Goal: Use online tool/utility: Utilize a website feature to perform a specific function

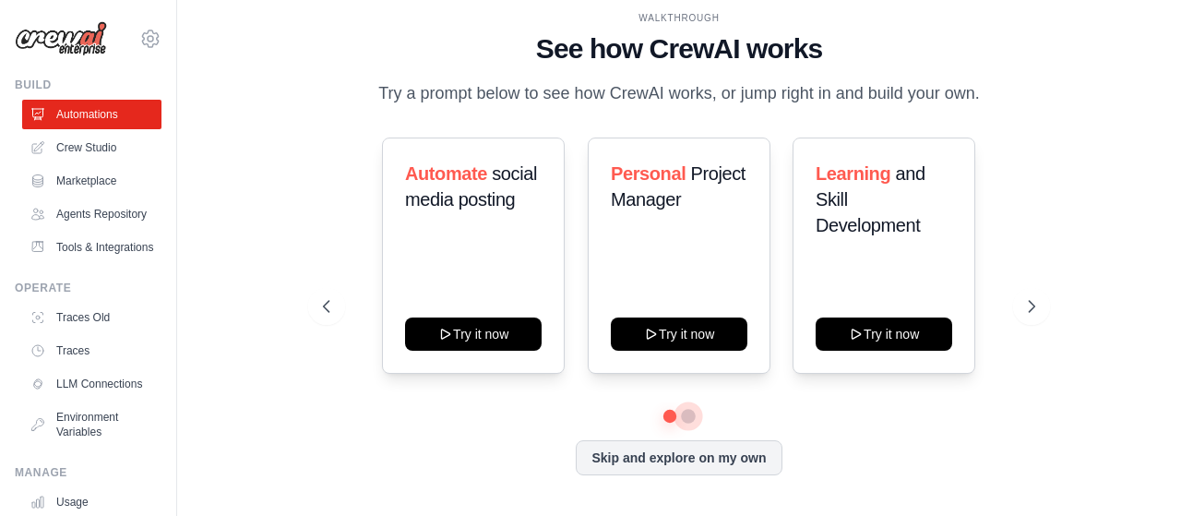
click at [687, 412] on button at bounding box center [688, 416] width 15 height 15
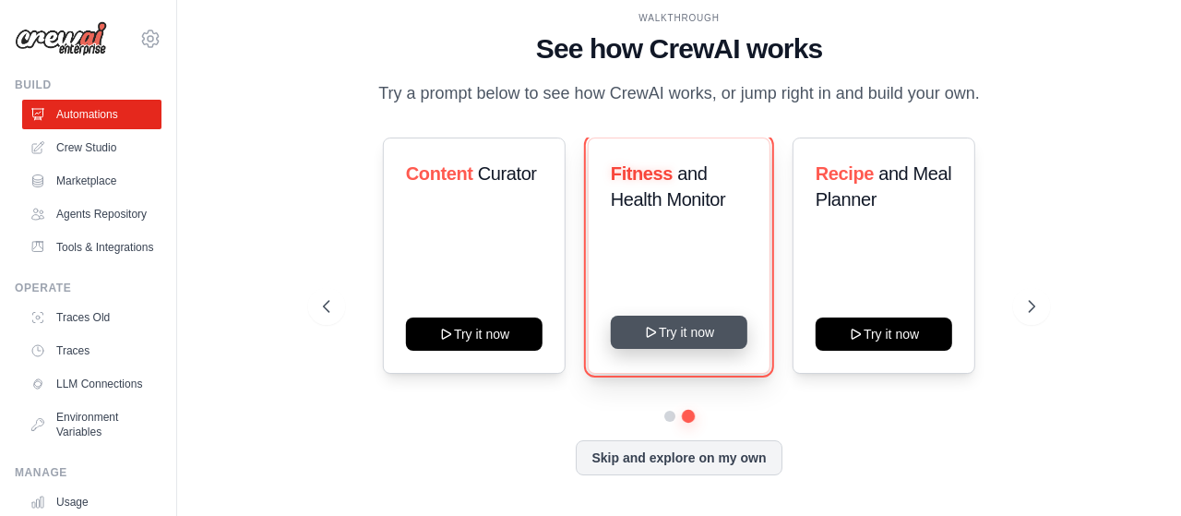
click at [640, 336] on button "Try it now" at bounding box center [679, 331] width 137 height 33
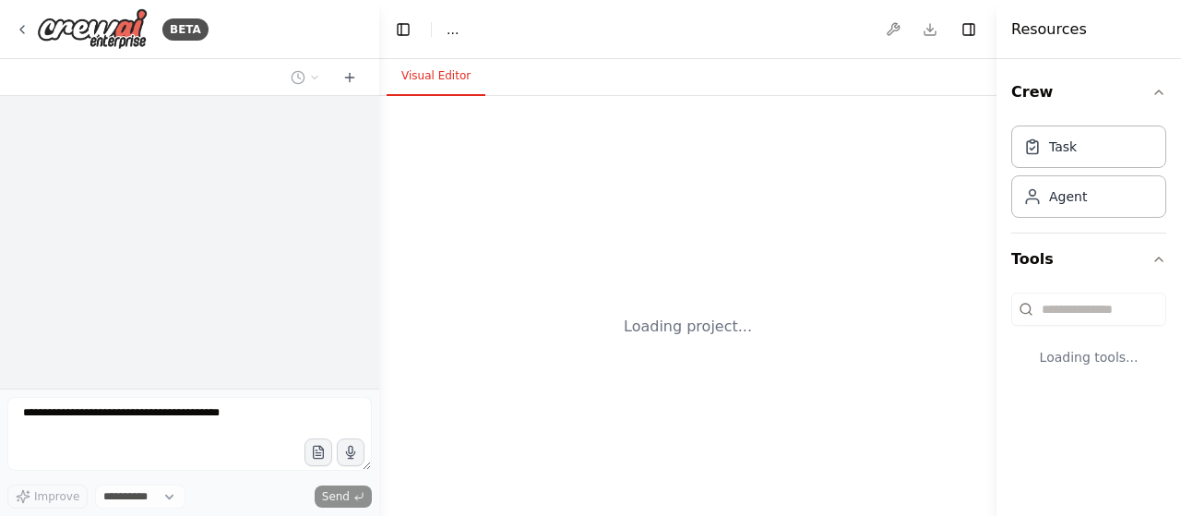
select select "****"
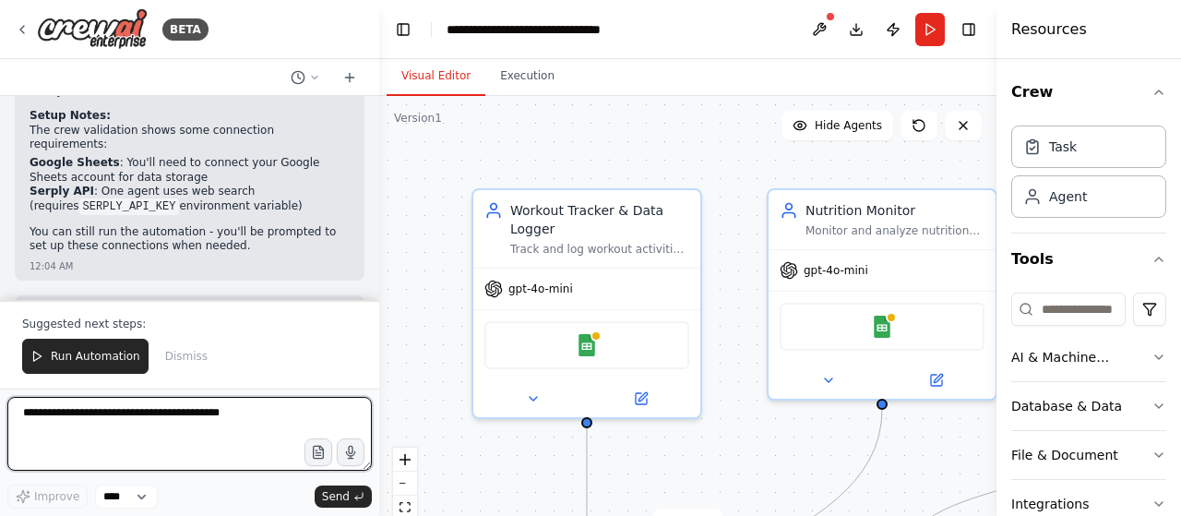
scroll to position [2190, 0]
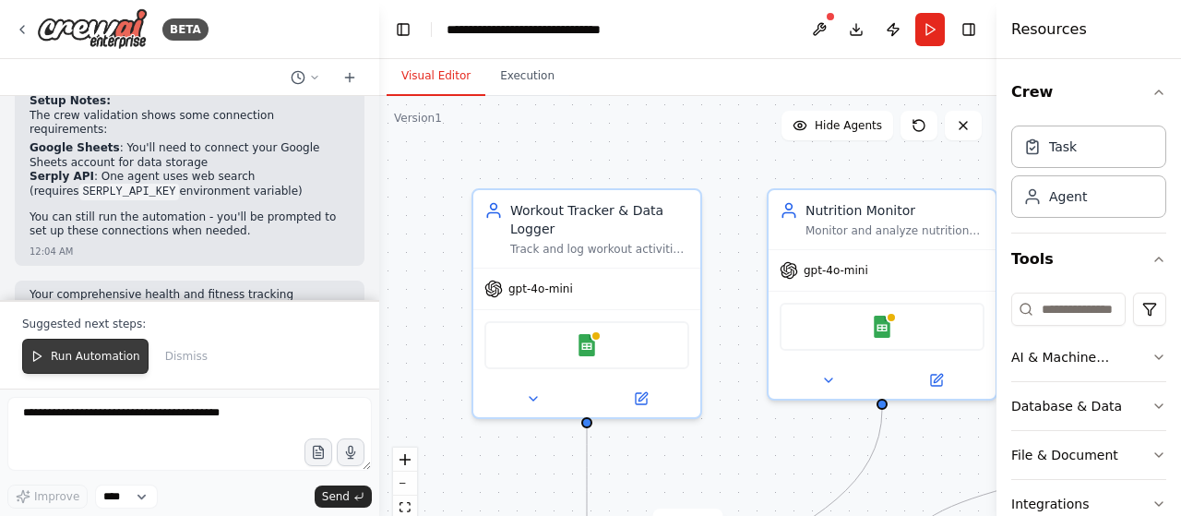
click at [61, 359] on span "Run Automation" at bounding box center [95, 356] width 89 height 15
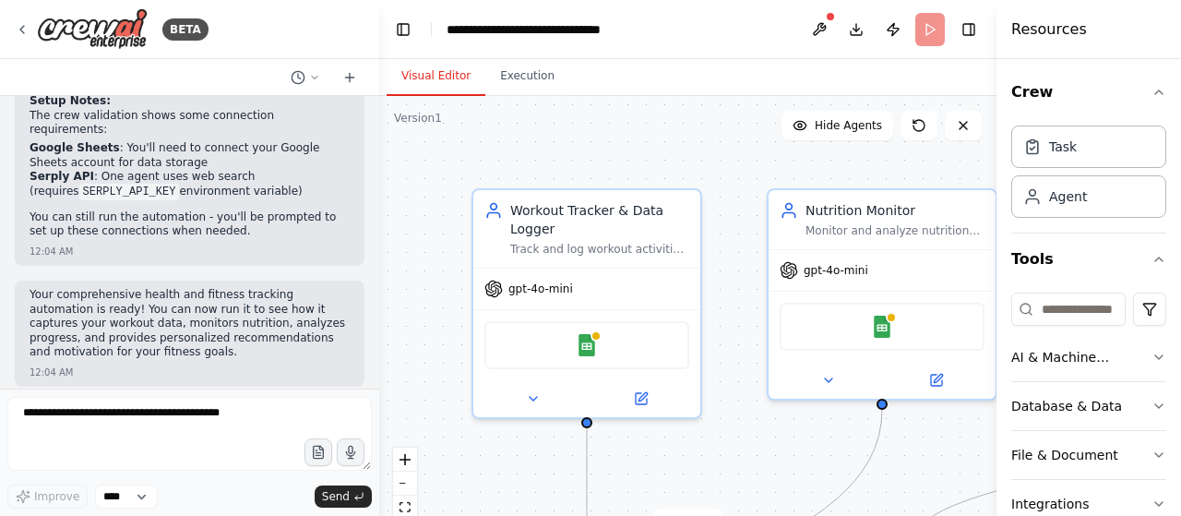
scroll to position [2103, 0]
